Goal: Check status: Check status

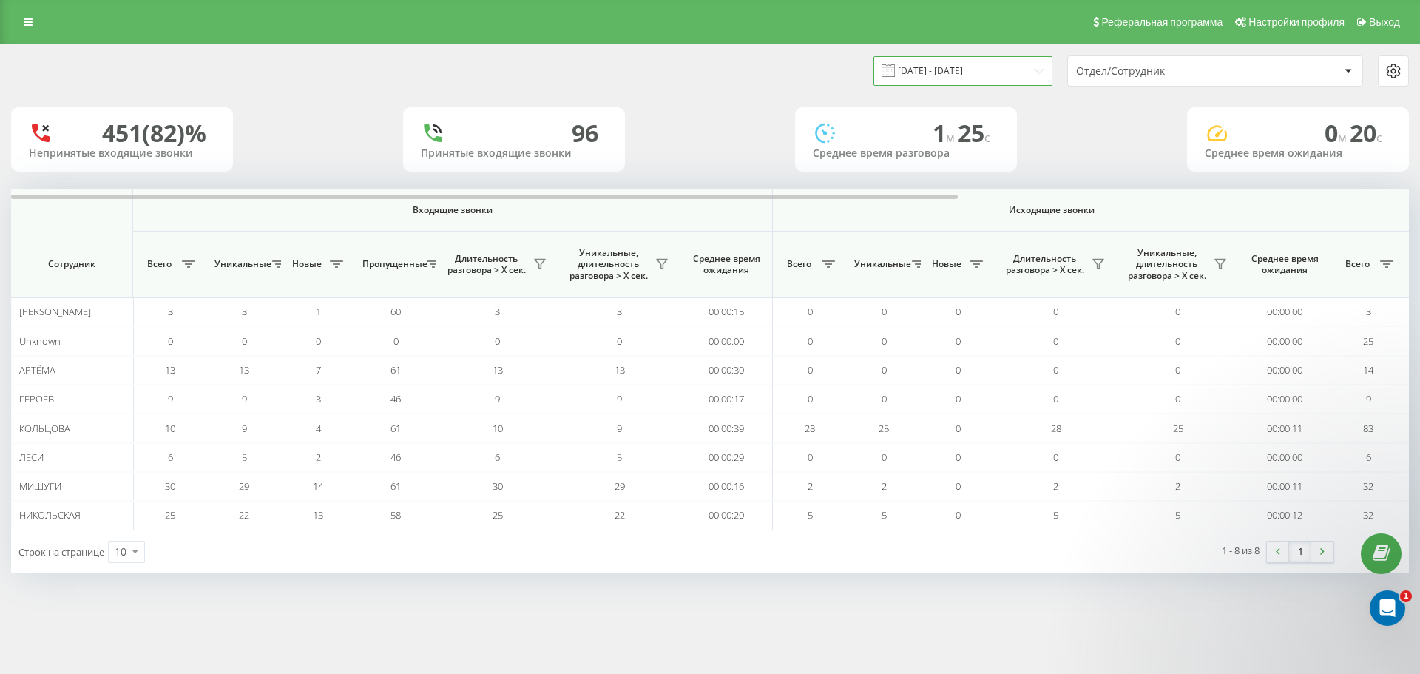
click at [948, 73] on input "[DATE] - [DATE]" at bounding box center [963, 70] width 179 height 29
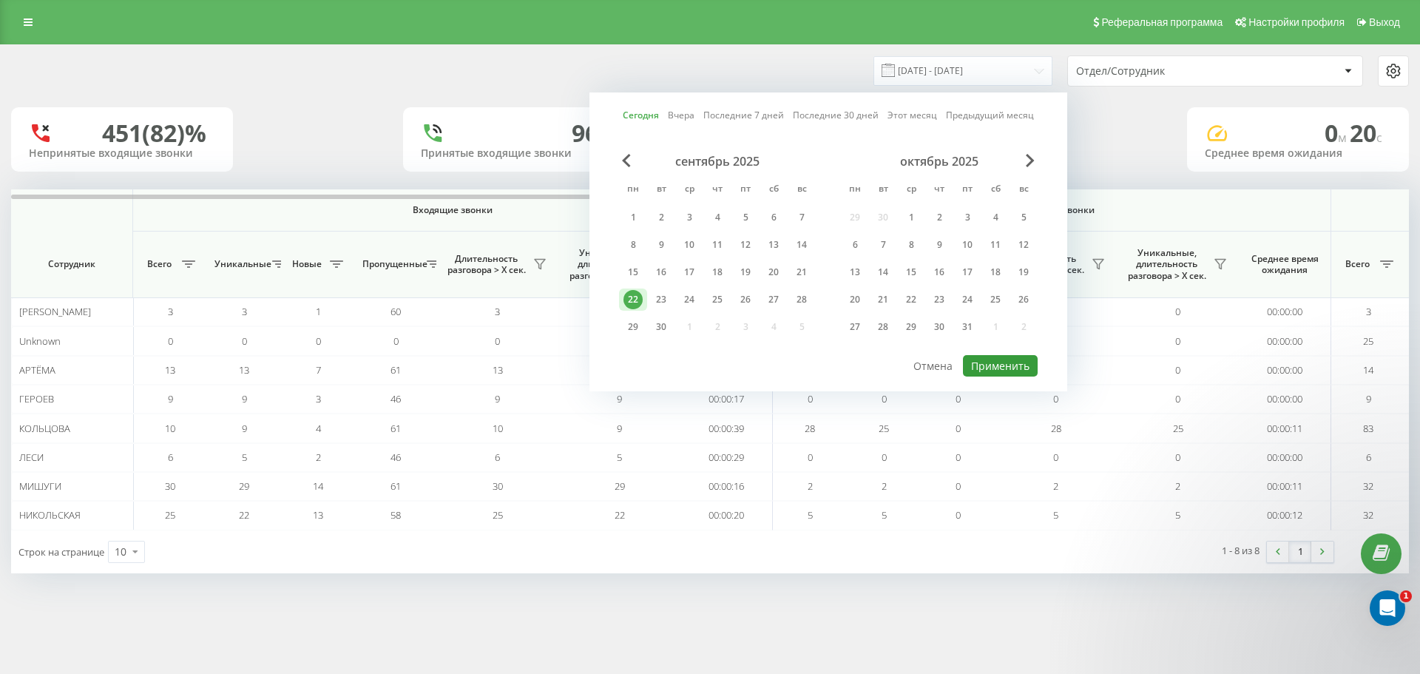
click at [1008, 357] on button "Применить" at bounding box center [1000, 365] width 75 height 21
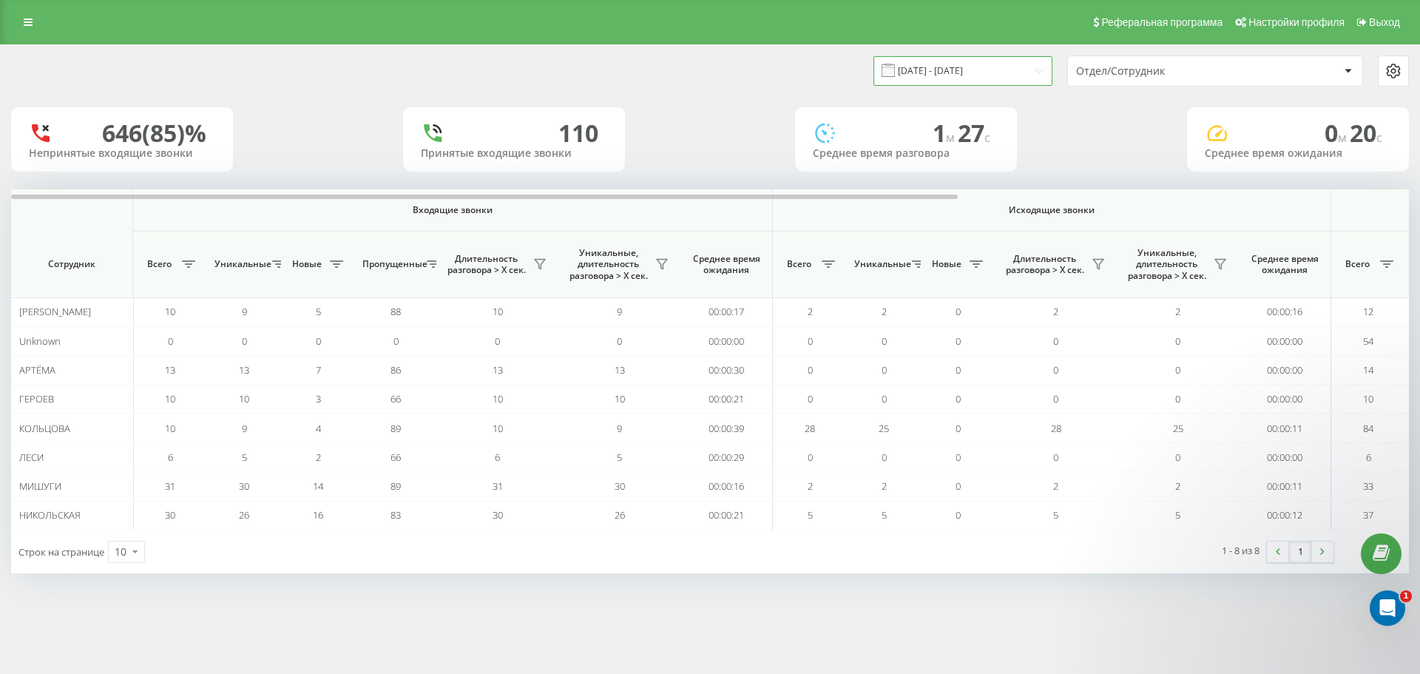
drag, startPoint x: 1016, startPoint y: 69, endPoint x: 1013, endPoint y: 84, distance: 15.3
click at [1015, 69] on input "[DATE] - [DATE]" at bounding box center [963, 70] width 179 height 29
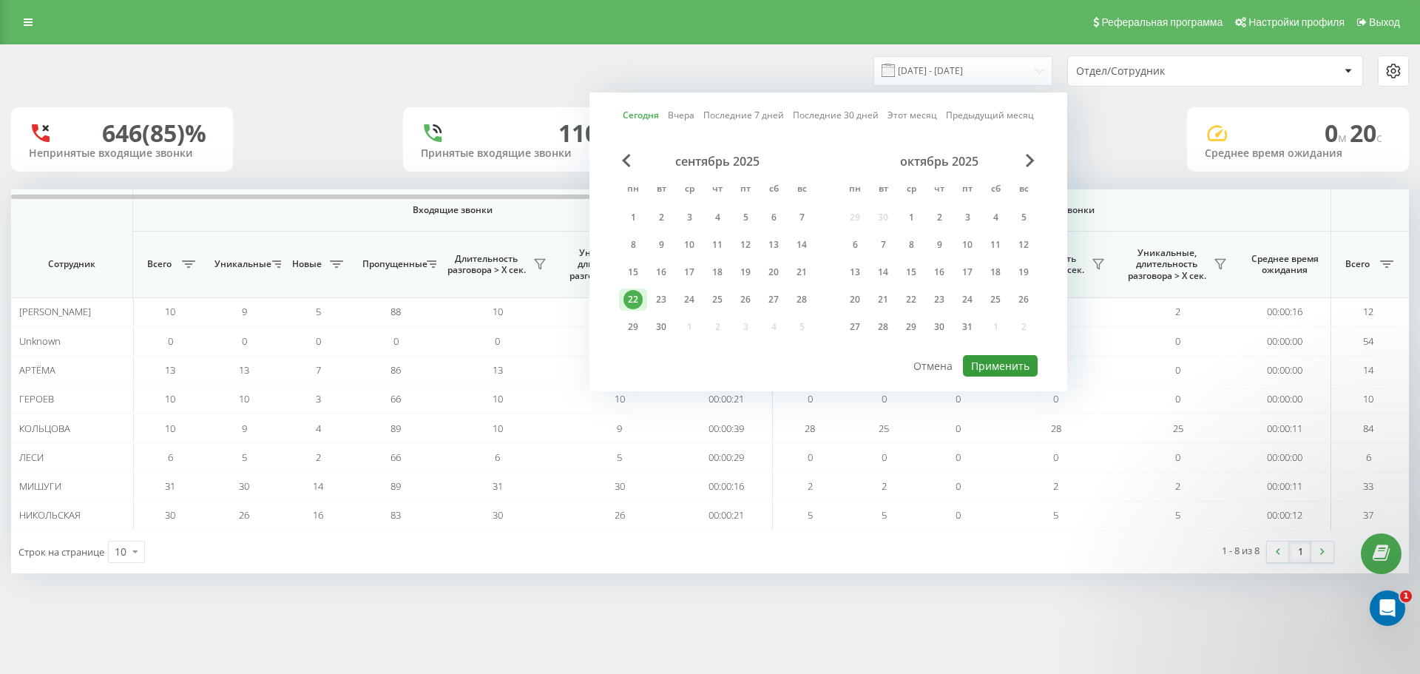
click at [999, 357] on button "Применить" at bounding box center [1000, 365] width 75 height 21
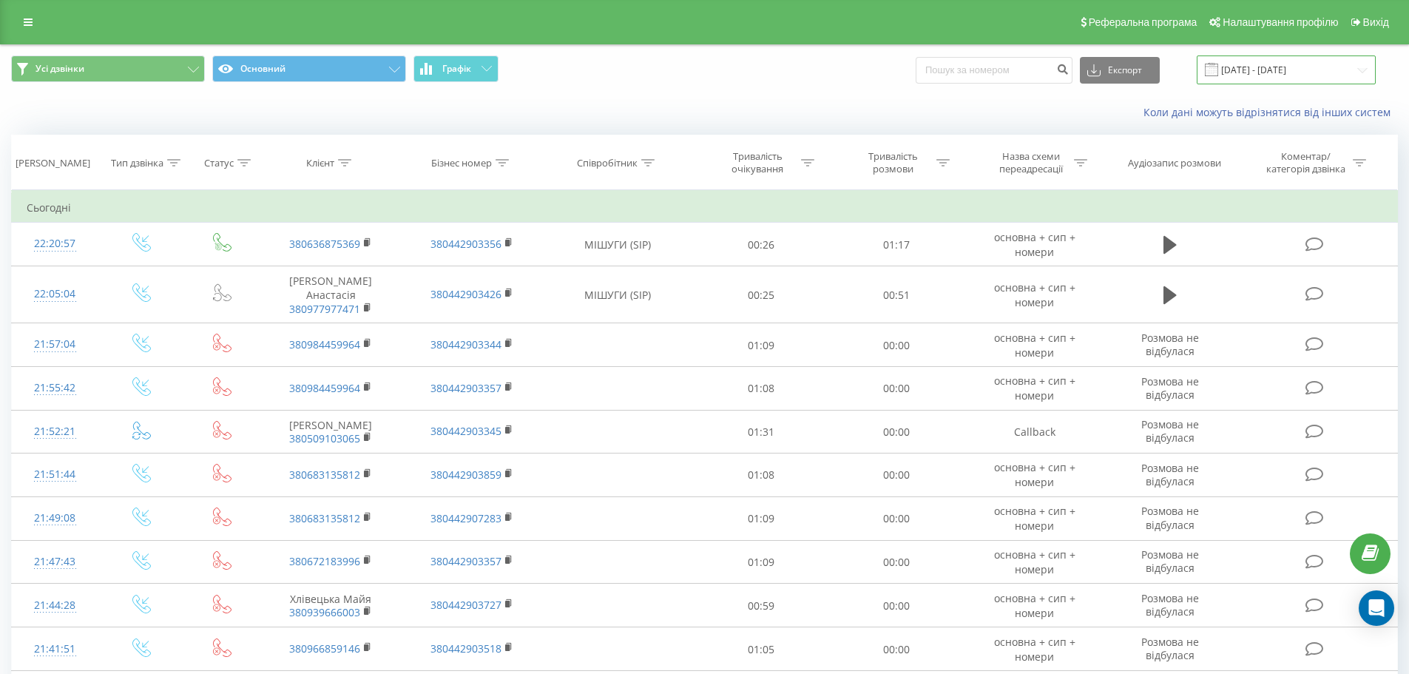
click at [1269, 71] on input "[DATE] - [DATE]" at bounding box center [1286, 69] width 179 height 29
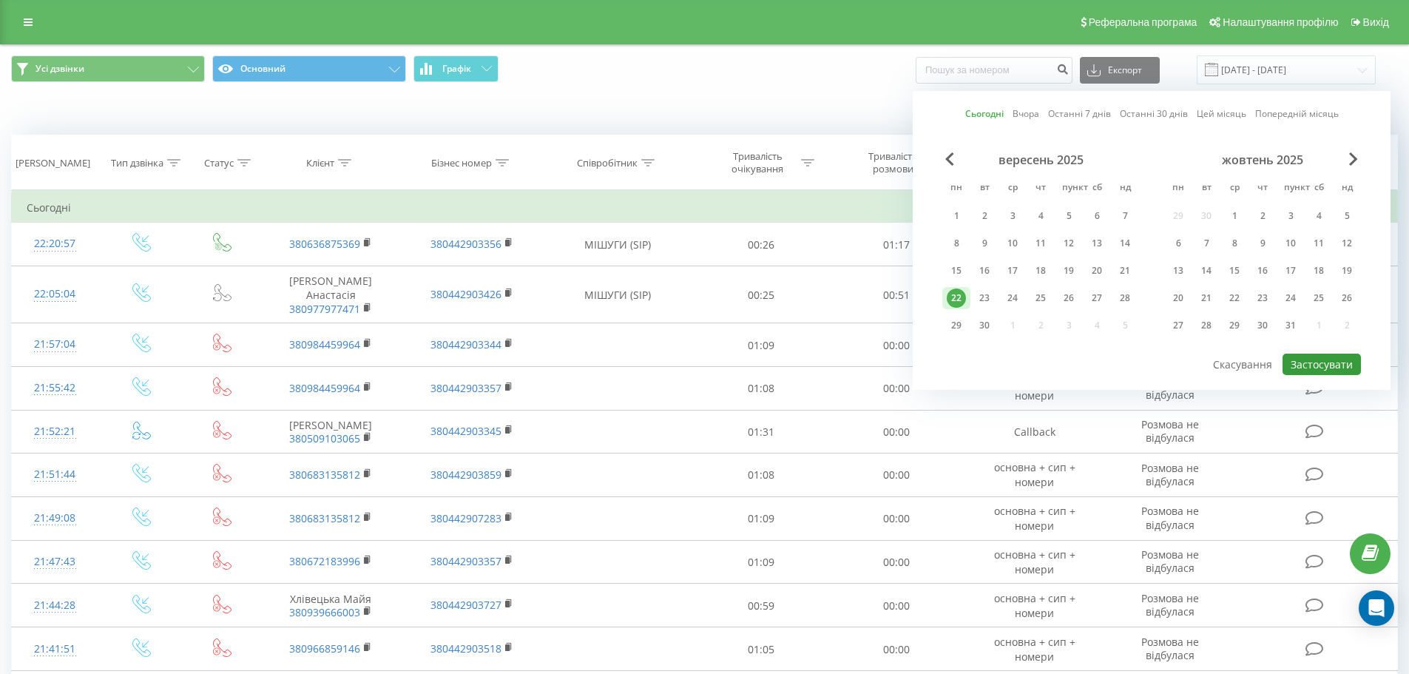
click at [1342, 358] on font "Застосувати" at bounding box center [1322, 364] width 62 height 14
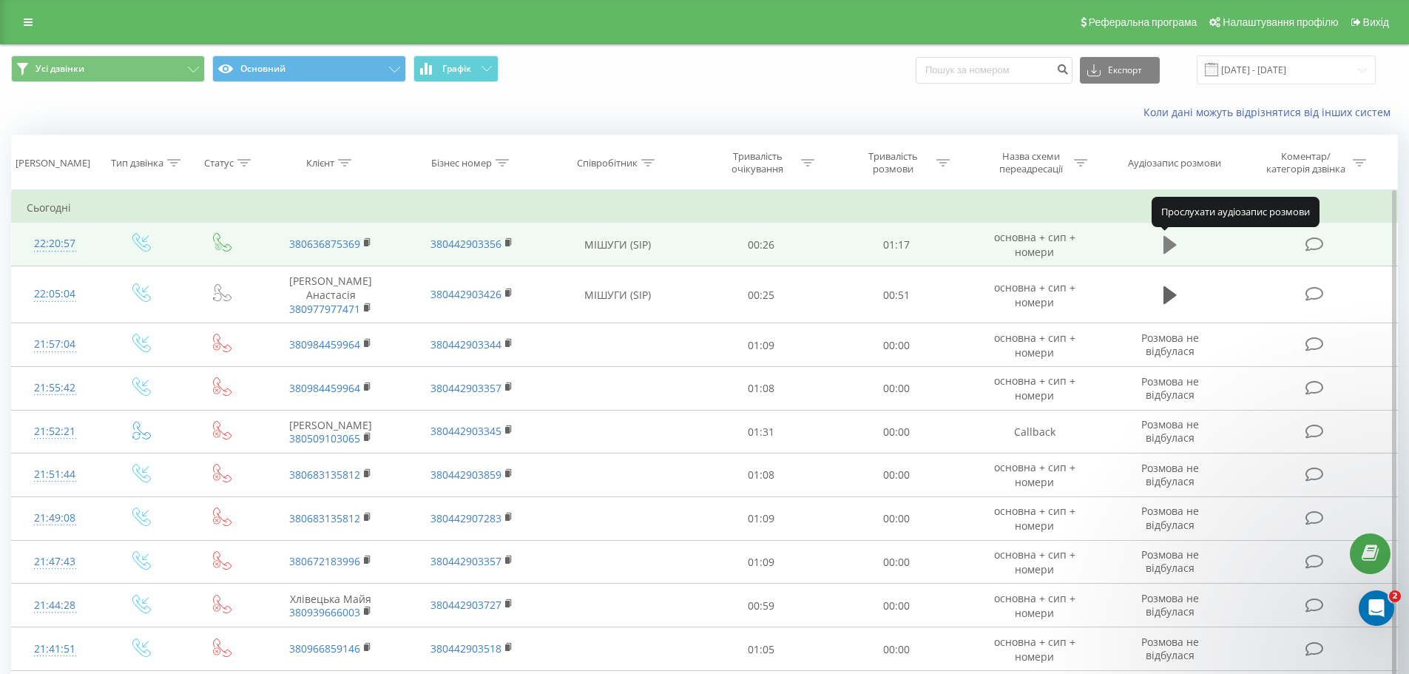
click at [1171, 248] on icon at bounding box center [1170, 245] width 13 height 18
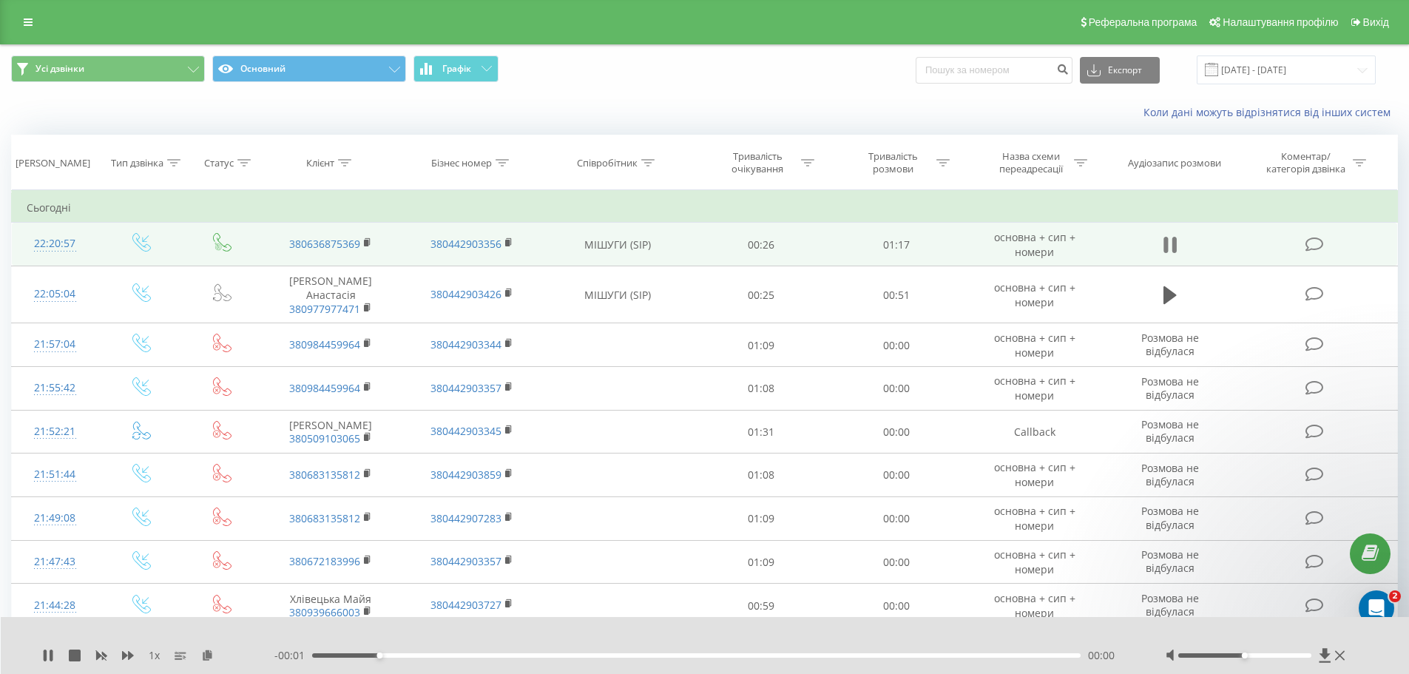
click at [1167, 242] on icon at bounding box center [1166, 245] width 4 height 16
click at [364, 244] on icon at bounding box center [368, 242] width 8 height 10
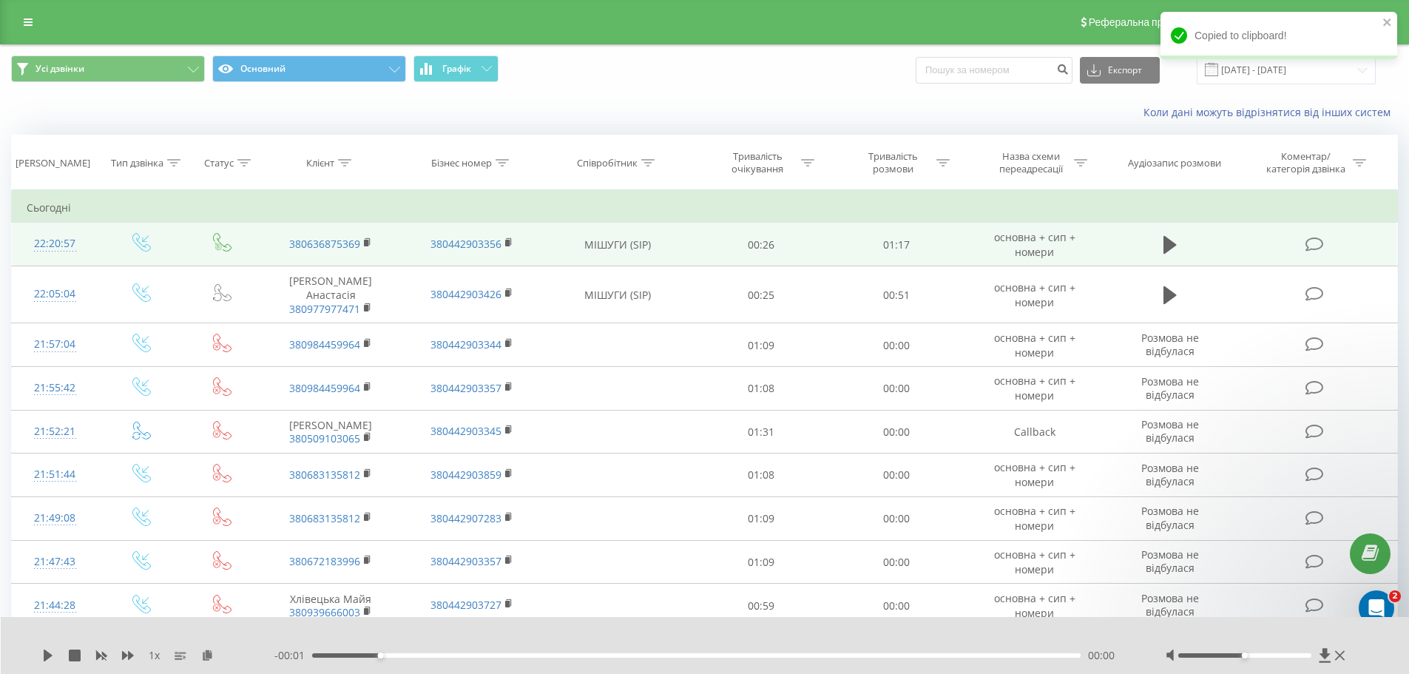
click at [220, 246] on icon at bounding box center [222, 242] width 18 height 18
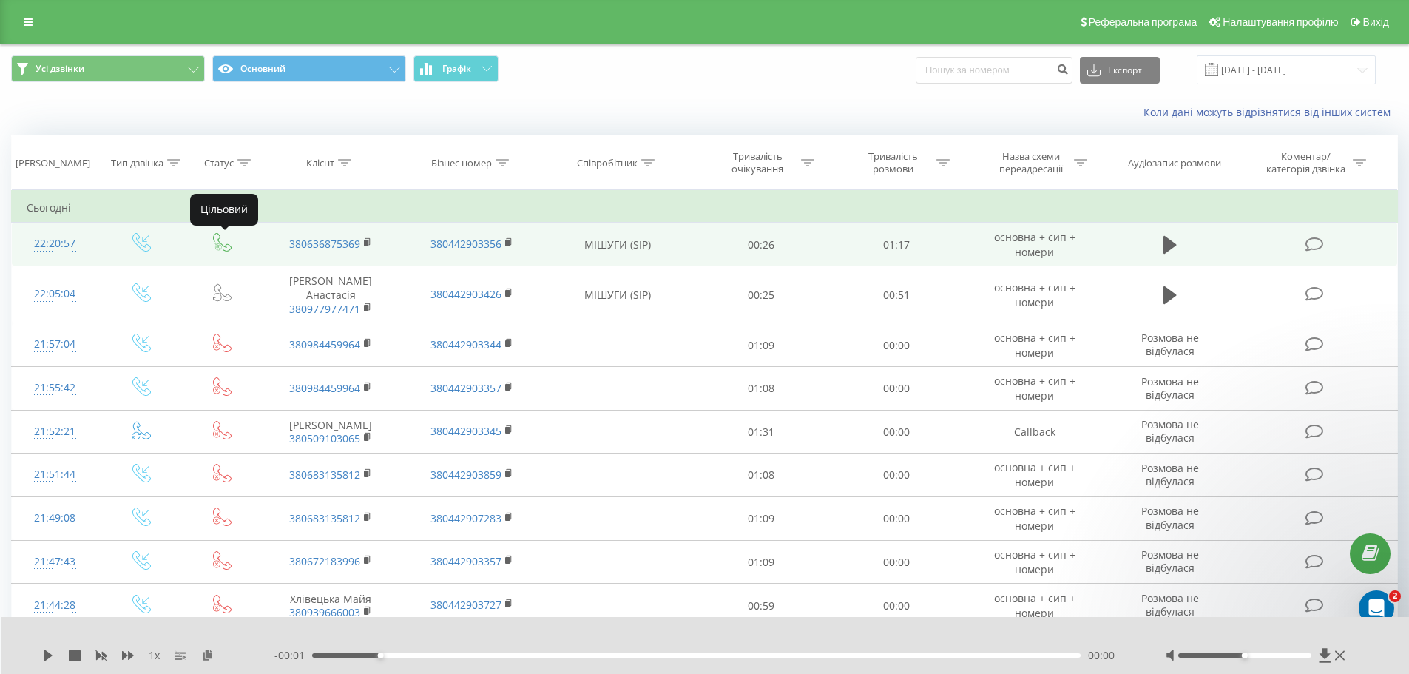
click at [220, 245] on icon at bounding box center [222, 242] width 18 height 18
